Goal: Information Seeking & Learning: Find contact information

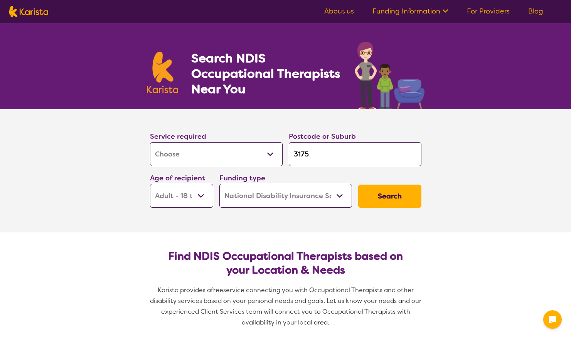
select select "[MEDICAL_DATA]"
select select "AD"
select select "NDIS"
select select "[MEDICAL_DATA]"
select select "AD"
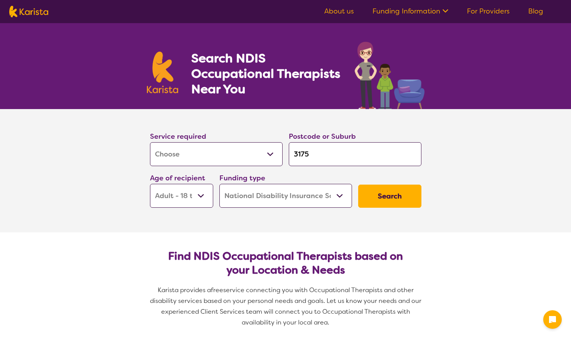
select select "NDIS"
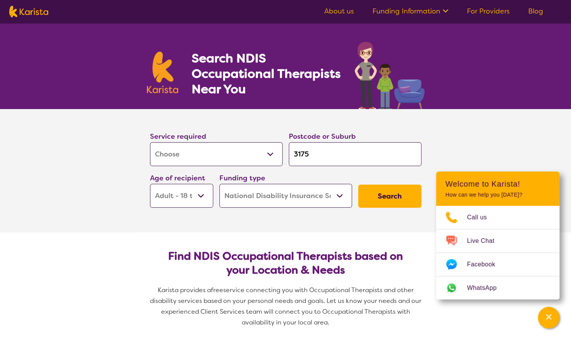
drag, startPoint x: 293, startPoint y: 153, endPoint x: 319, endPoint y: 153, distance: 25.4
click at [319, 153] on input "3175" at bounding box center [355, 154] width 133 height 24
paste input "2536"
type input "2536"
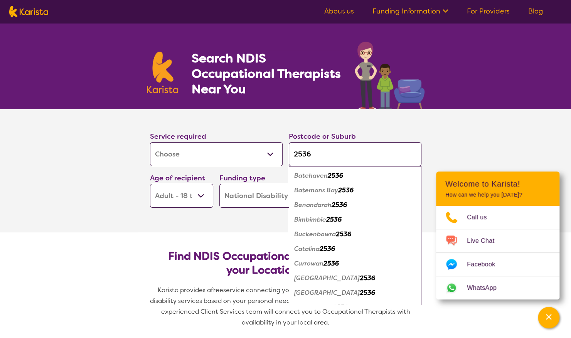
type input "2536"
click at [321, 188] on em "Batemans Bay" at bounding box center [316, 190] width 44 height 8
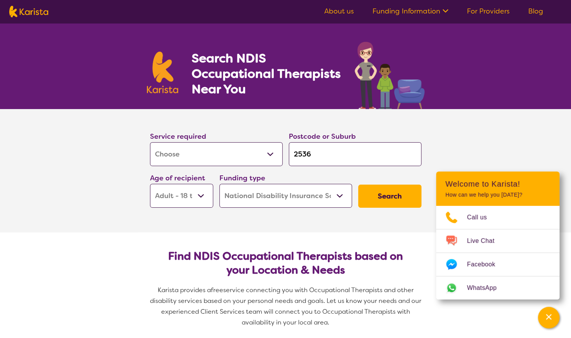
click at [200, 193] on select "Early Childhood - 0 to 9 Child - 10 to 11 Adolescent - 12 to 17 Adult - 18 to 6…" at bounding box center [181, 196] width 63 height 24
click at [385, 192] on button "Search" at bounding box center [389, 196] width 63 height 23
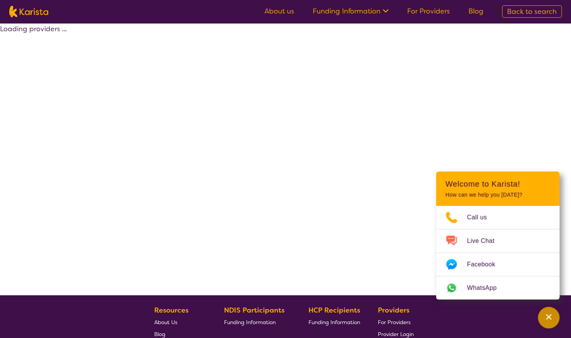
select select "by_score"
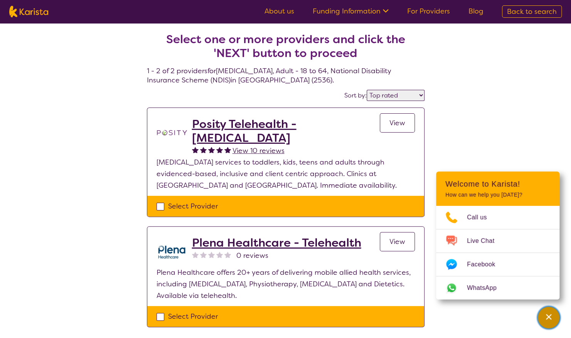
click at [549, 316] on icon "Channel Menu" at bounding box center [548, 316] width 5 height 5
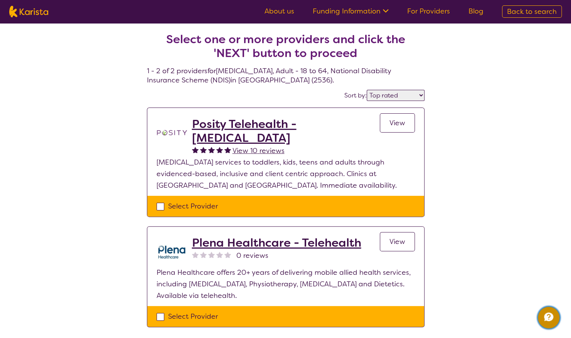
select select "[MEDICAL_DATA]"
select select "AD"
select select "NDIS"
select select "[MEDICAL_DATA]"
select select "AD"
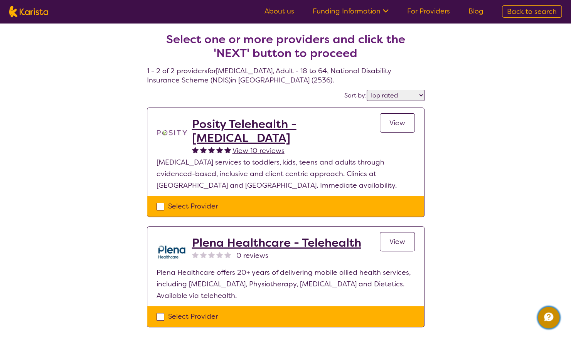
select select "NDIS"
